Goal: Download file/media

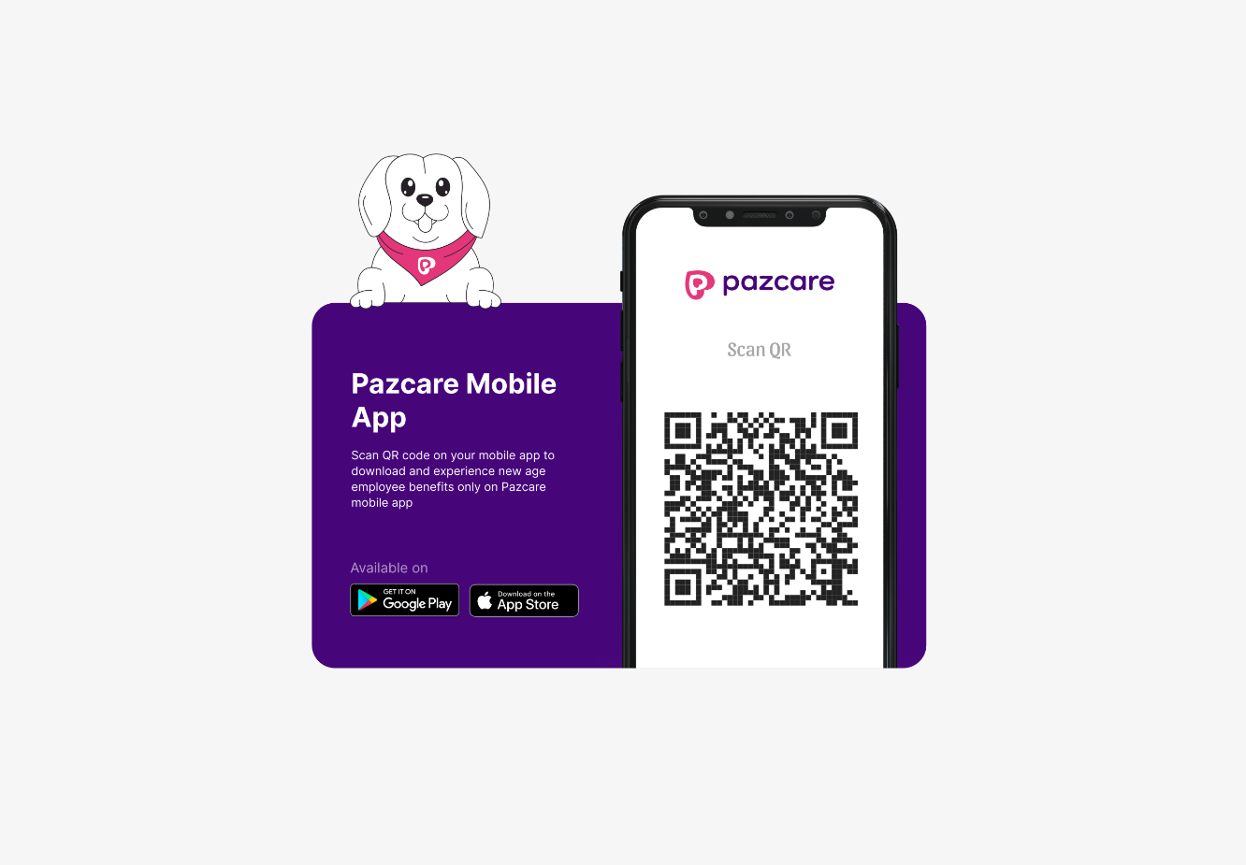
click at [424, 211] on img at bounding box center [622, 432] width 623 height 558
